Goal: Information Seeking & Learning: Find specific page/section

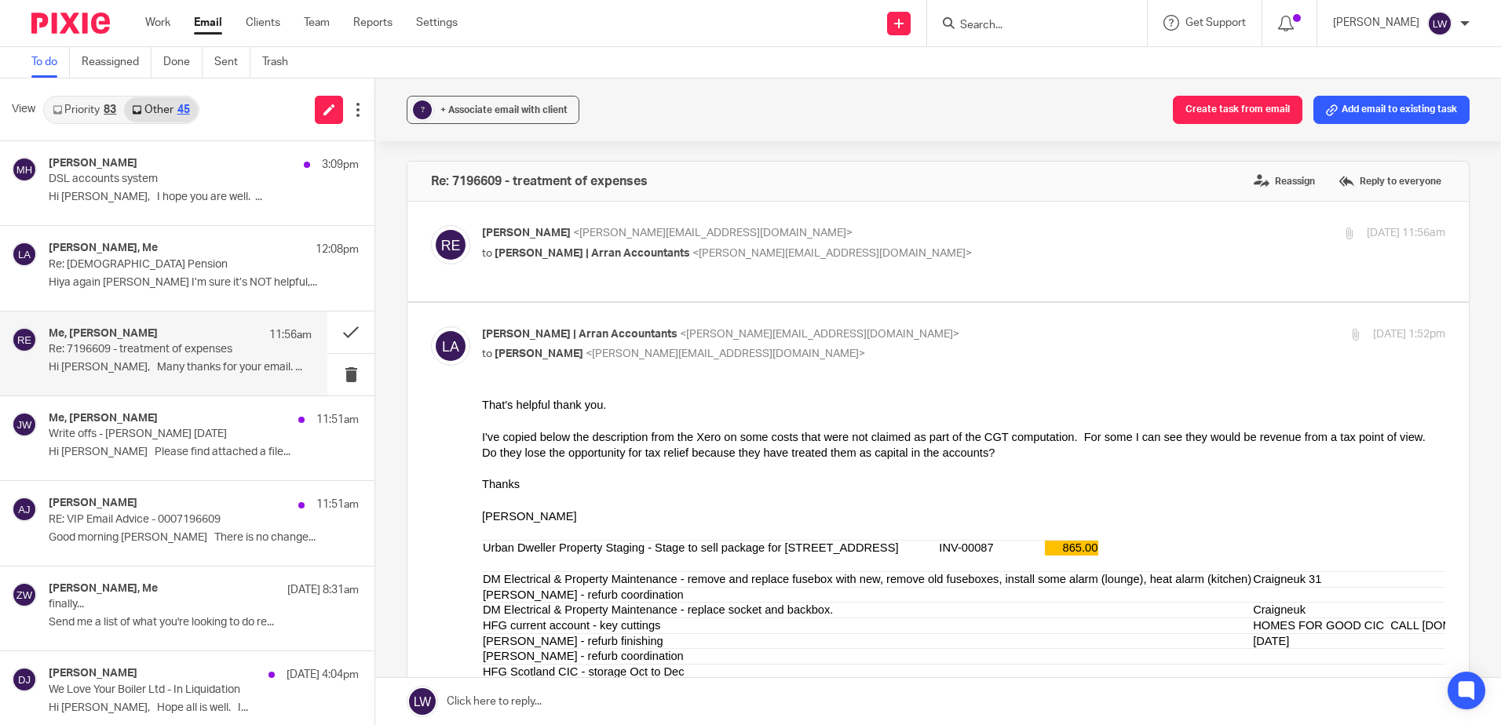
click at [994, 27] on input "Search" at bounding box center [1028, 26] width 141 height 14
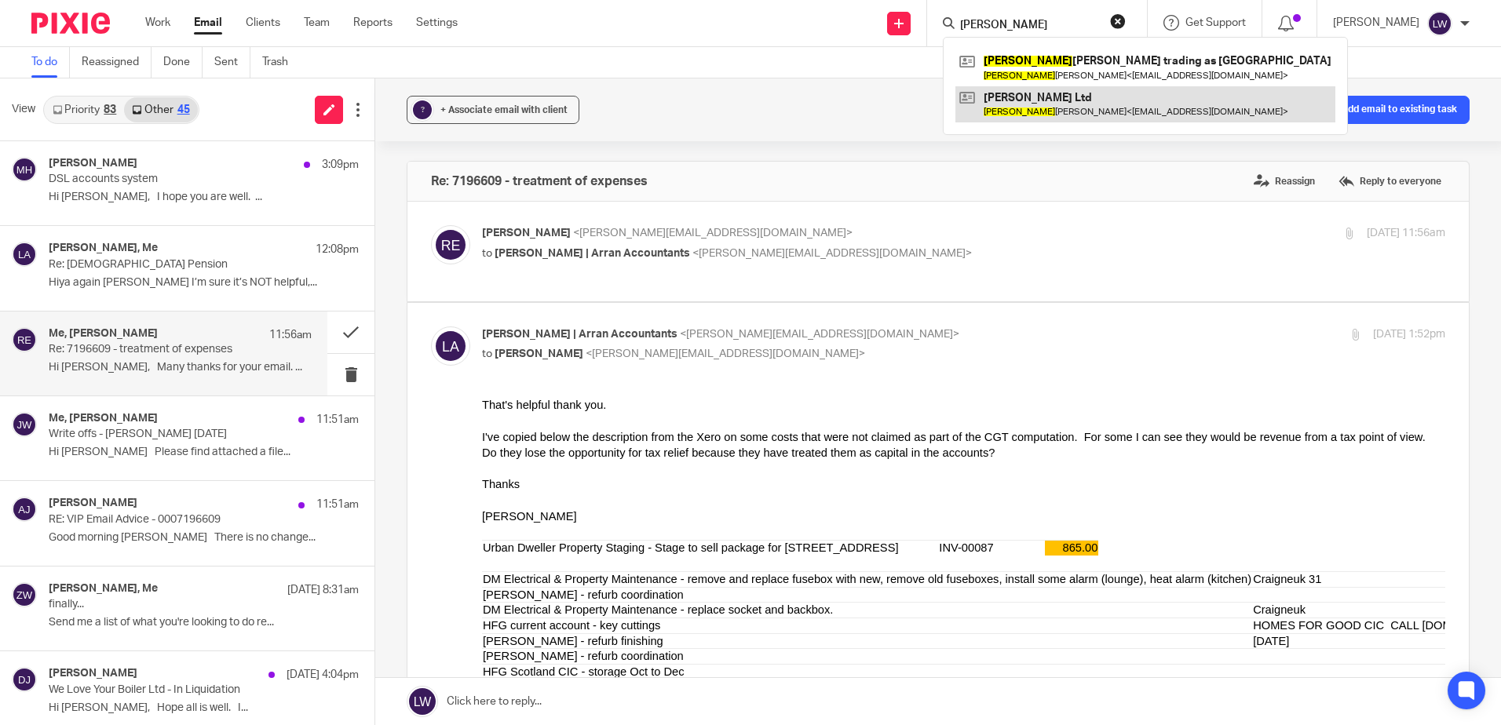
type input "emily"
click at [1034, 100] on link at bounding box center [1145, 104] width 380 height 36
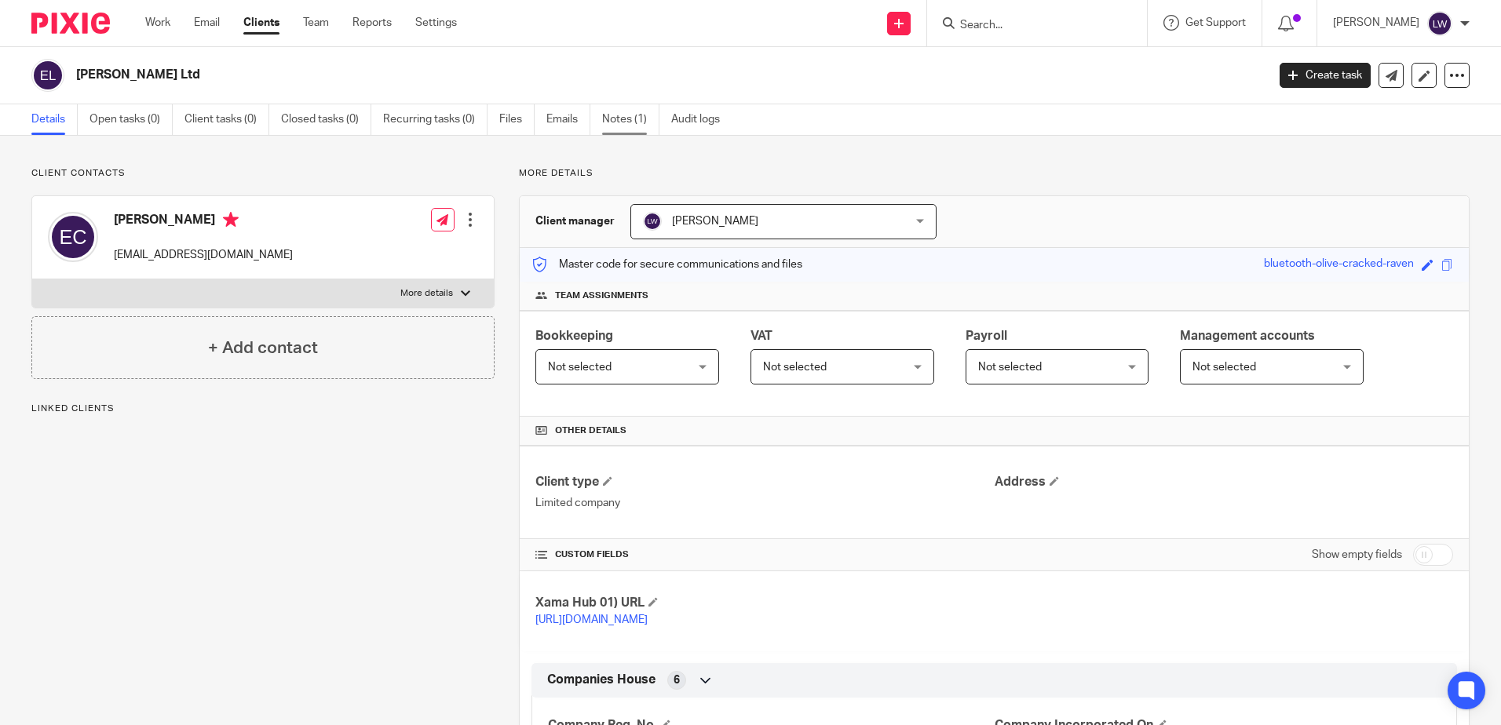
click at [622, 122] on link "Notes (1)" at bounding box center [630, 119] width 57 height 31
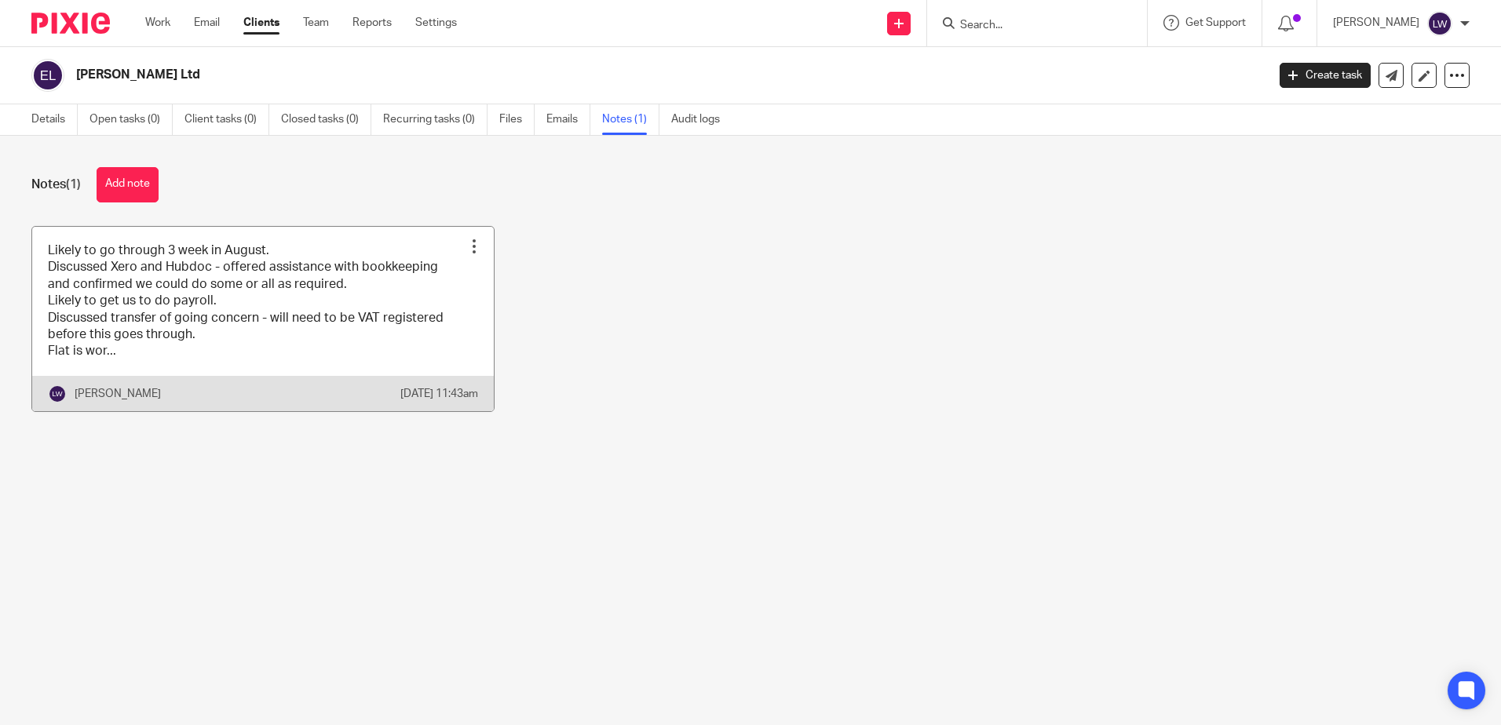
click at [216, 319] on link at bounding box center [262, 319] width 461 height 184
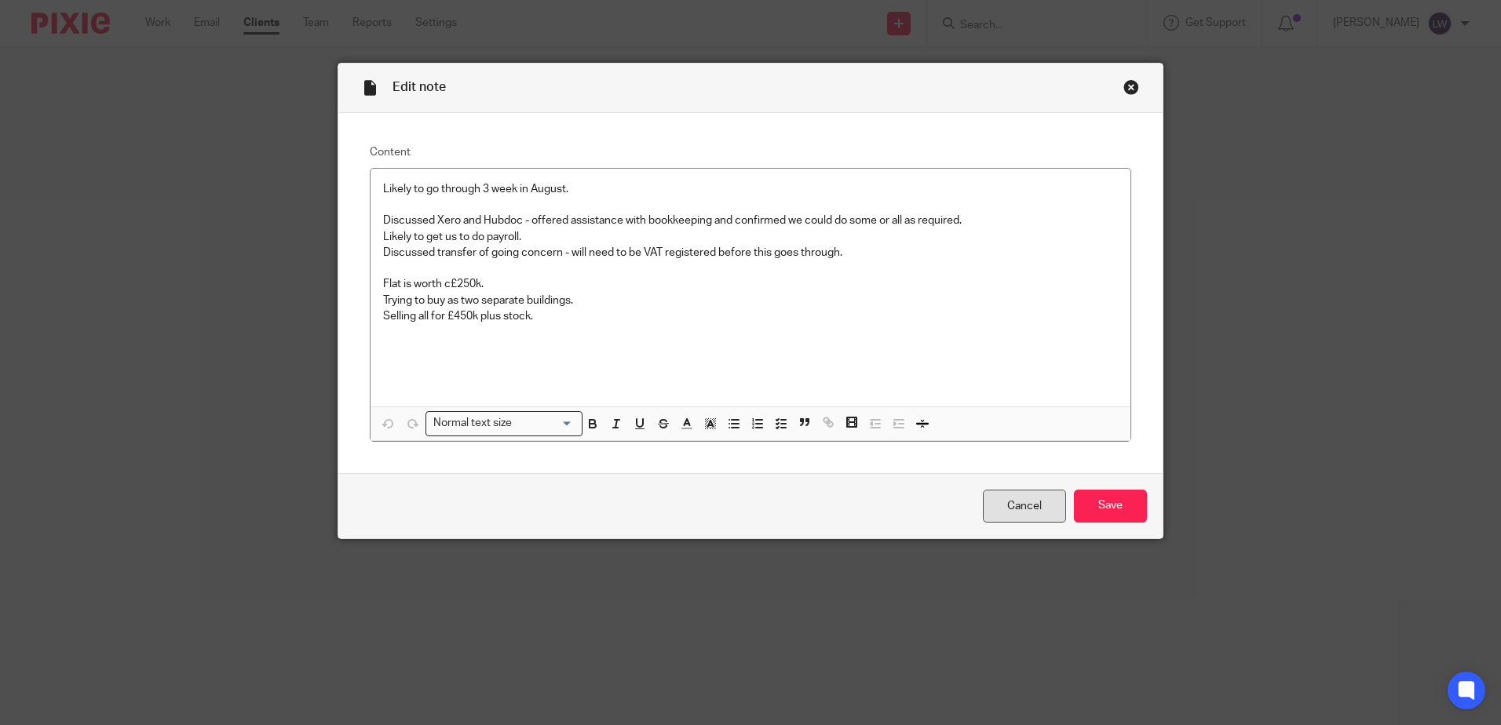
click at [1003, 512] on link "Cancel" at bounding box center [1024, 507] width 83 height 34
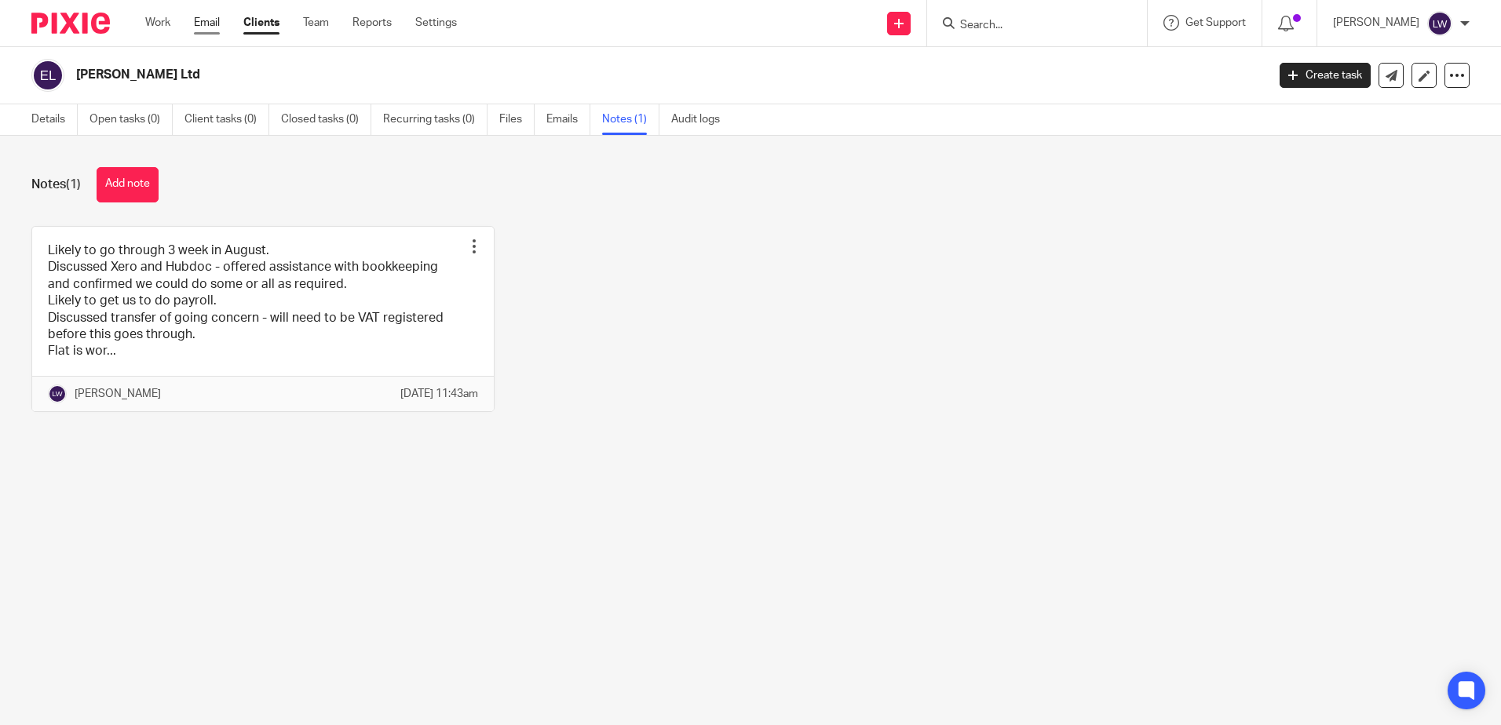
click at [206, 22] on link "Email" at bounding box center [207, 23] width 26 height 16
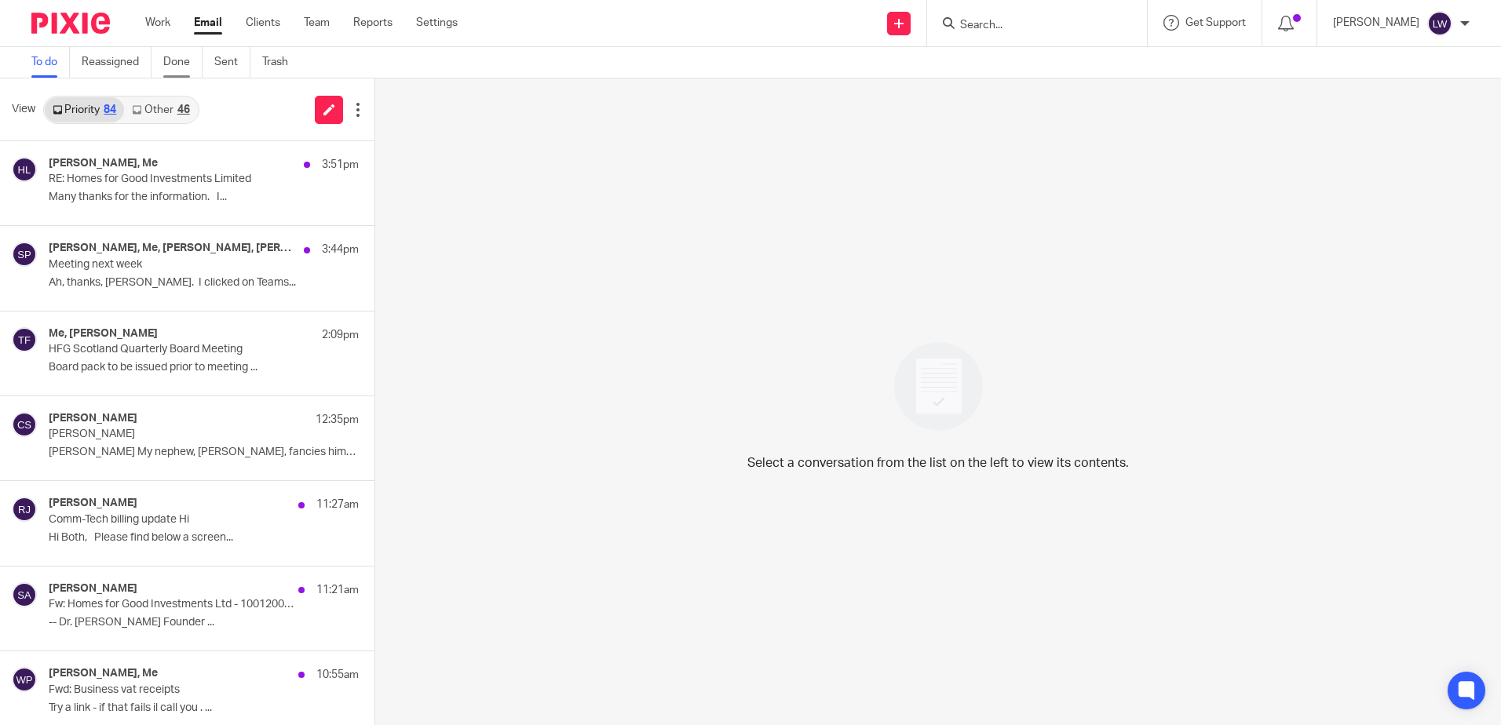
click at [180, 64] on link "Done" at bounding box center [182, 62] width 39 height 31
click at [173, 121] on link "Other 46" at bounding box center [160, 109] width 73 height 25
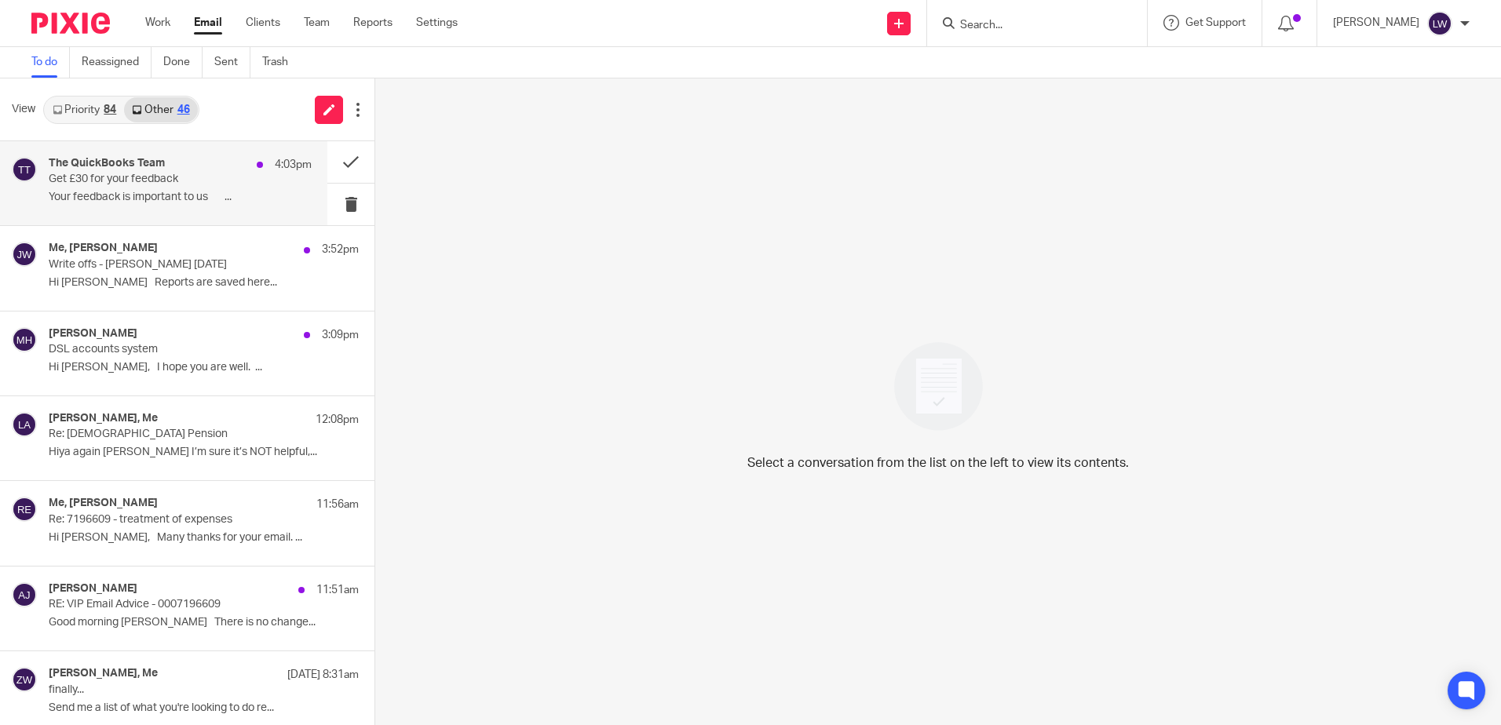
click at [170, 174] on p "Get £30 for your feedback" at bounding box center [154, 179] width 210 height 13
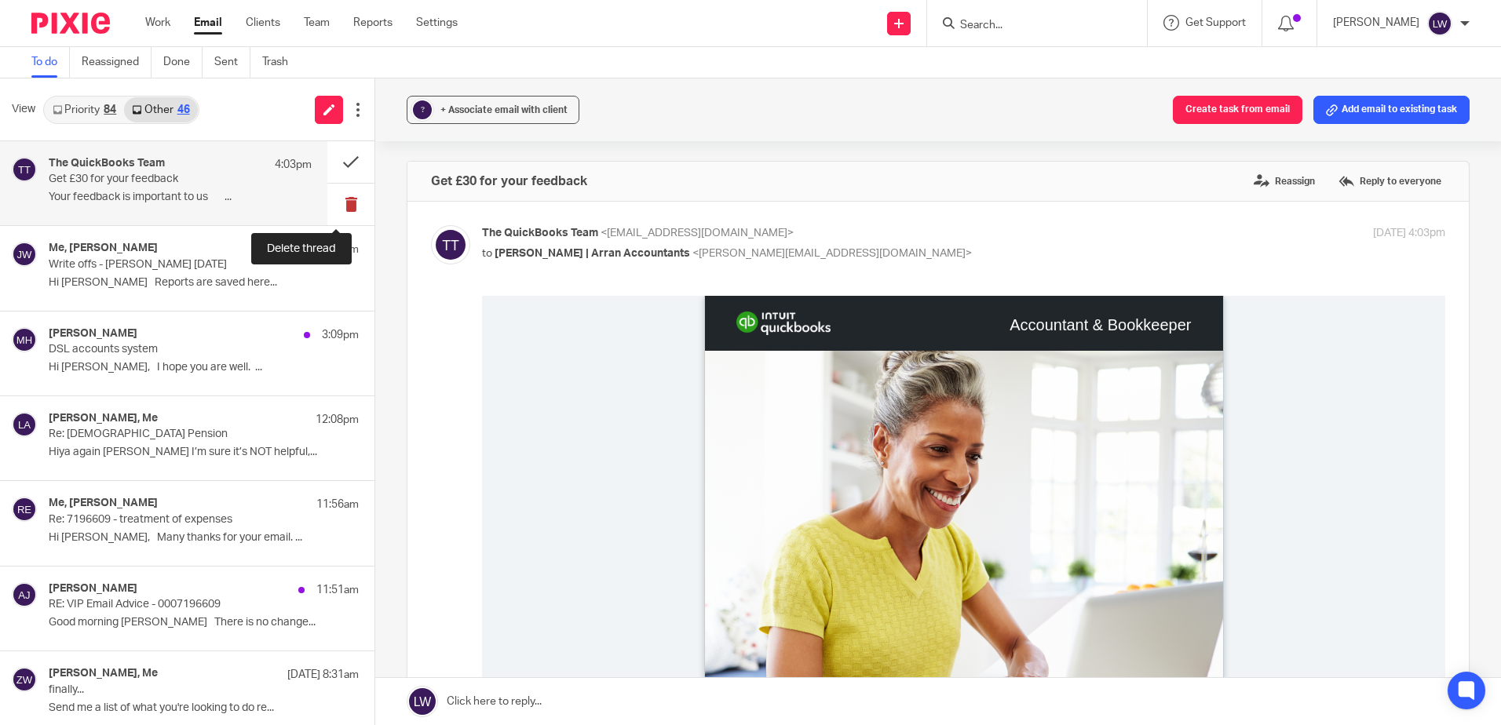
click at [338, 202] on button at bounding box center [350, 205] width 47 height 42
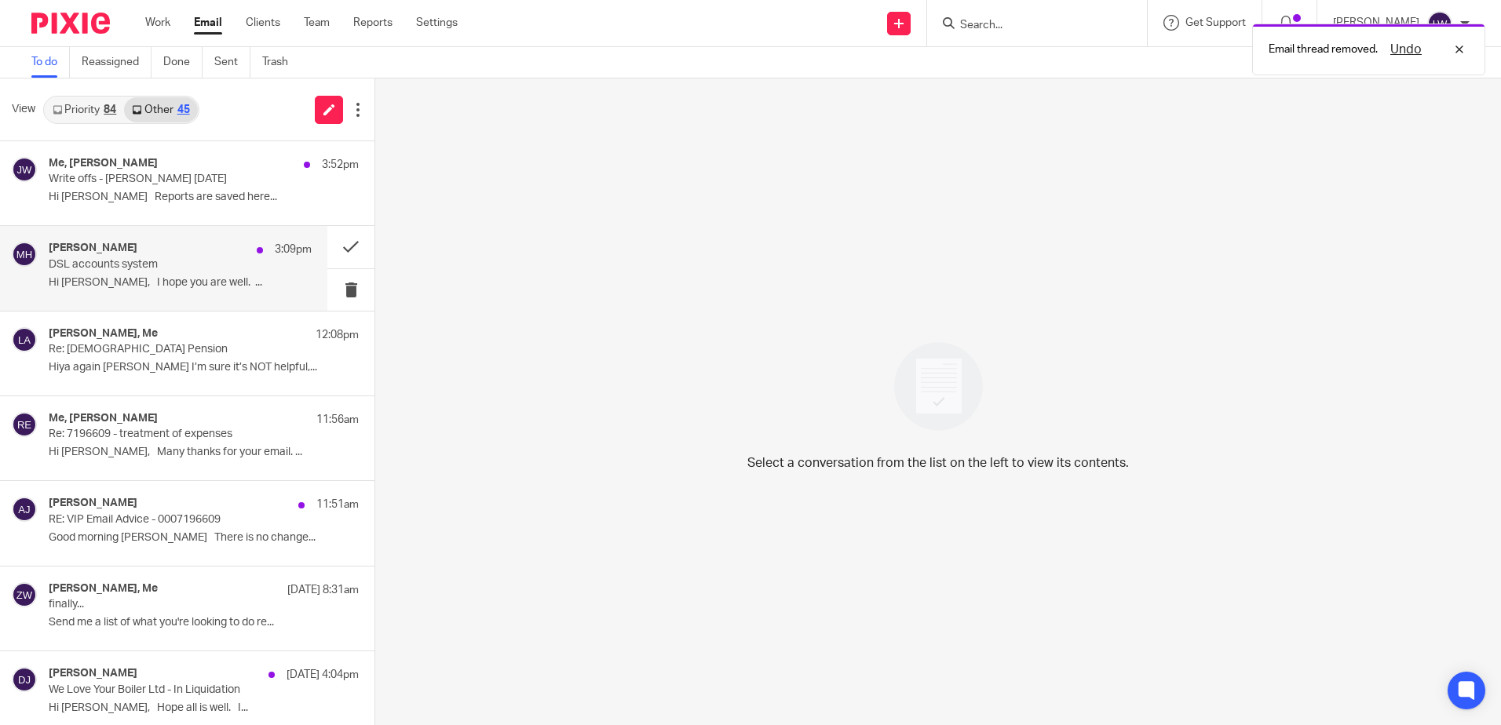
click at [187, 285] on p "Hi Lorna, I hope you are well. ..." at bounding box center [180, 282] width 263 height 13
